Goal: Browse casually

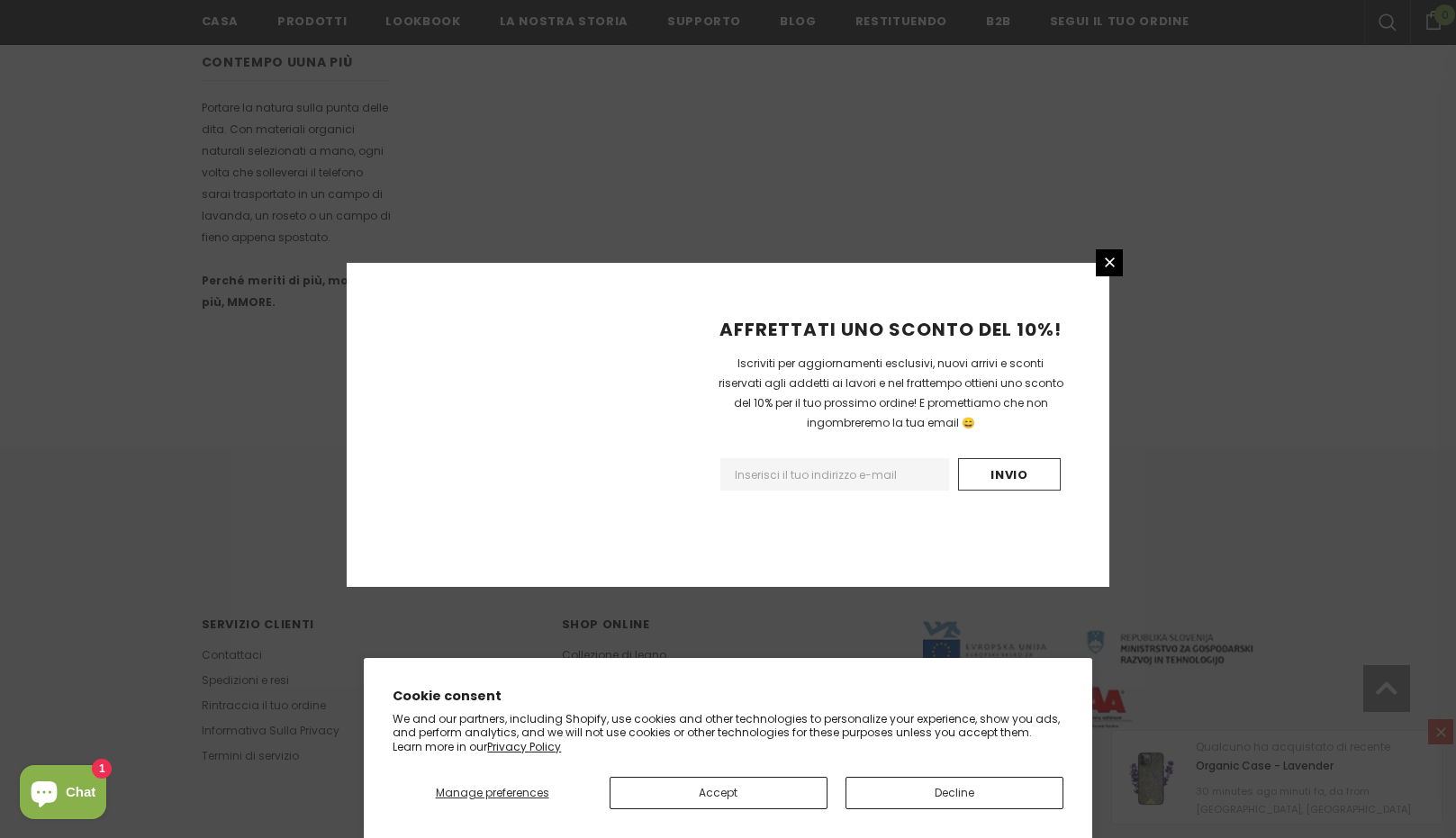
scroll to position [1007, 0]
